Goal: Task Accomplishment & Management: Manage account settings

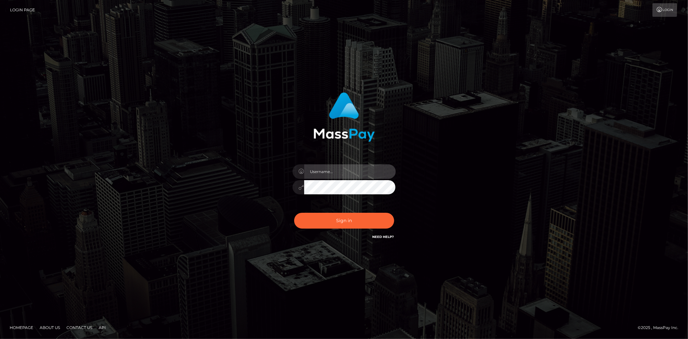
click at [338, 173] on input "text" at bounding box center [350, 171] width 92 height 15
click at [316, 167] on input "text" at bounding box center [350, 171] width 92 height 15
type input "leigh.ann_main"
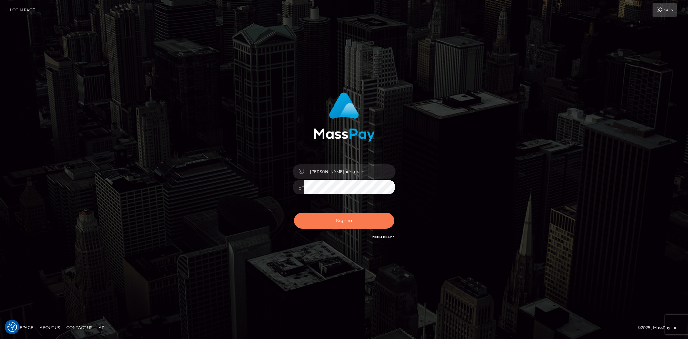
click at [327, 224] on button "Sign in" at bounding box center [344, 221] width 100 height 16
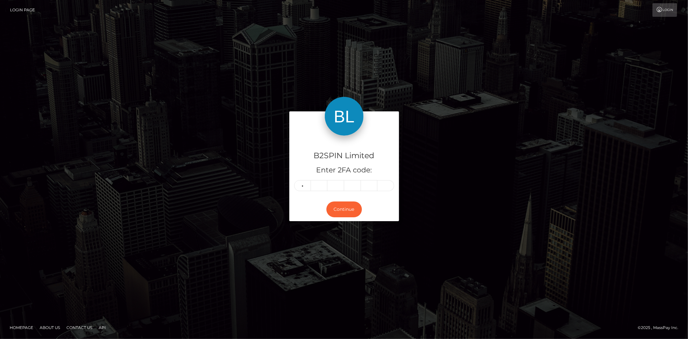
type input "4"
type input "3"
type input "2"
type input "9"
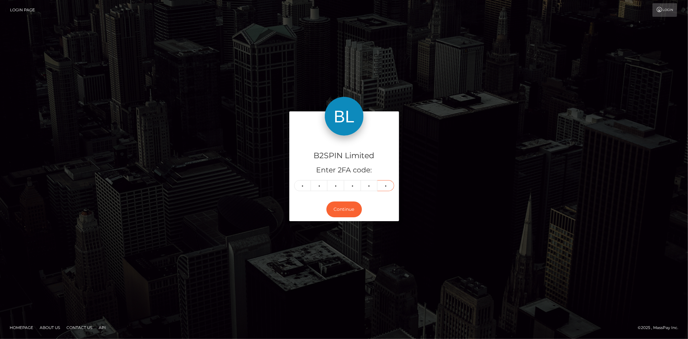
type input "7"
click at [346, 200] on div "Continue" at bounding box center [345, 210] width 110 height 24
click at [343, 208] on button "Continue" at bounding box center [345, 209] width 36 height 16
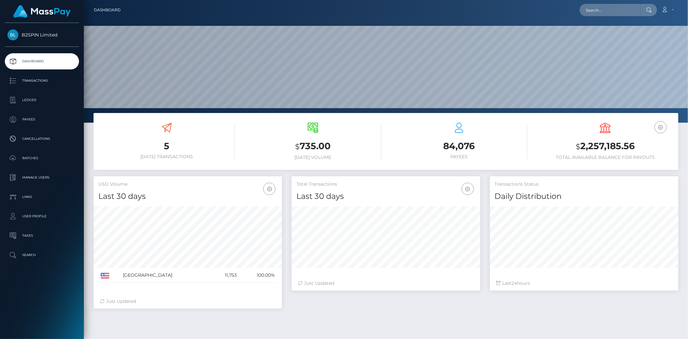
scroll to position [114, 188]
click at [37, 80] on p "Transactions" at bounding box center [41, 81] width 69 height 10
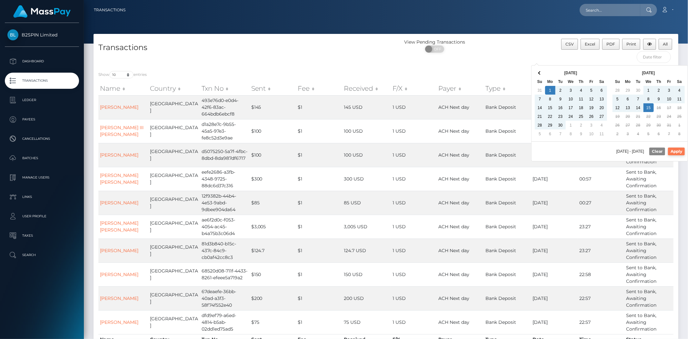
click at [678, 152] on button "Apply" at bounding box center [676, 152] width 17 height 8
type input "09/01/2025 - 10/15/2025"
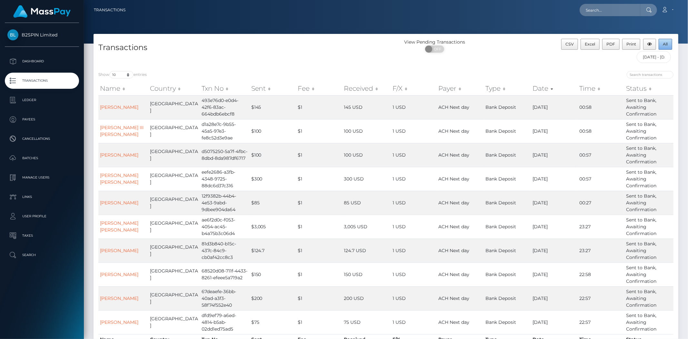
click at [667, 44] on span "All" at bounding box center [666, 44] width 5 height 5
